Goal: Task Accomplishment & Management: Manage account settings

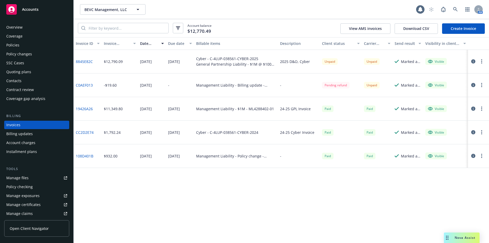
click at [24, 46] on div "Policies" at bounding box center [36, 45] width 61 height 8
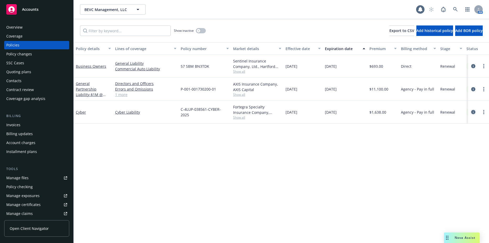
click at [472, 113] on icon "circleInformation" at bounding box center [473, 112] width 4 height 4
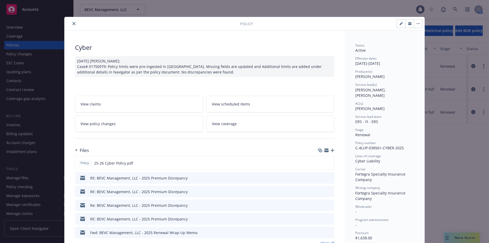
click at [403, 21] on button "button" at bounding box center [401, 23] width 8 height 8
select select "RENEWAL"
select select "12"
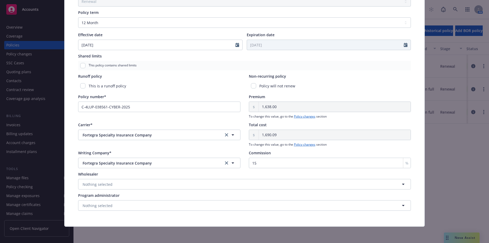
scroll to position [230, 0]
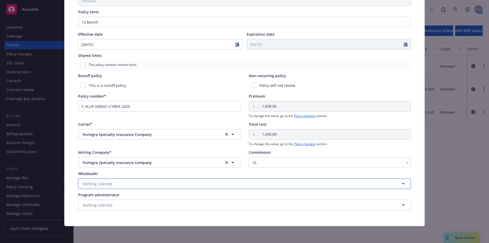
click at [118, 181] on button "Nothing selected" at bounding box center [244, 183] width 333 height 10
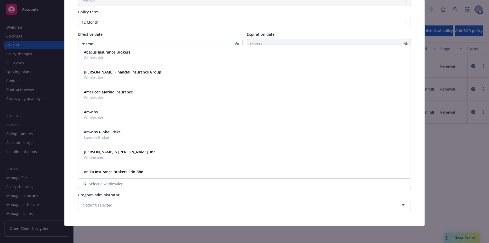
type input "o"
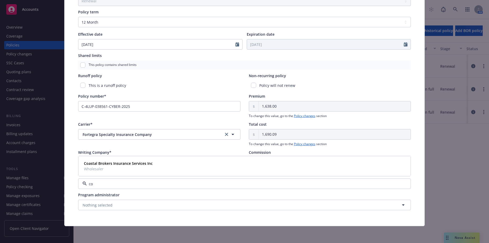
type input "c"
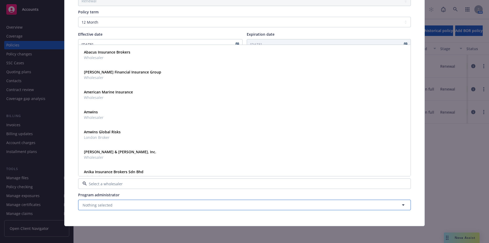
click at [116, 206] on button "Nothing selected" at bounding box center [244, 204] width 333 height 10
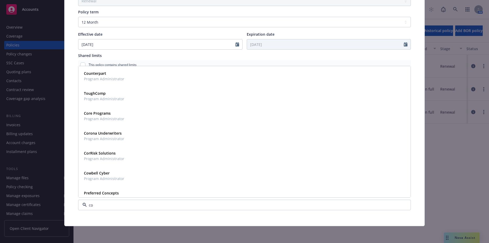
type input "coa"
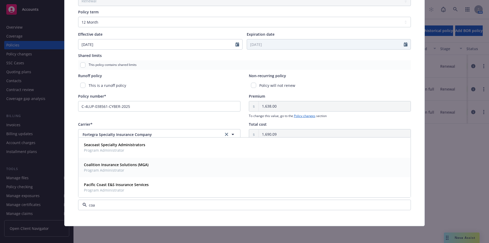
click at [128, 170] on span "Program Administrator" at bounding box center [116, 170] width 64 height 6
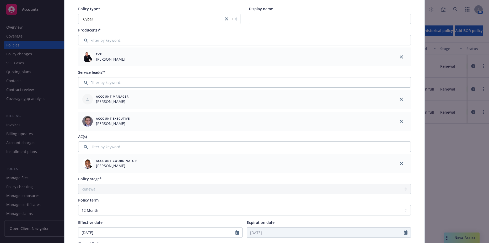
scroll to position [0, 0]
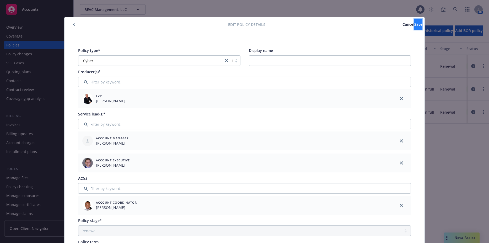
click at [414, 26] on button "Save" at bounding box center [418, 24] width 8 height 10
